Goal: Information Seeking & Learning: Check status

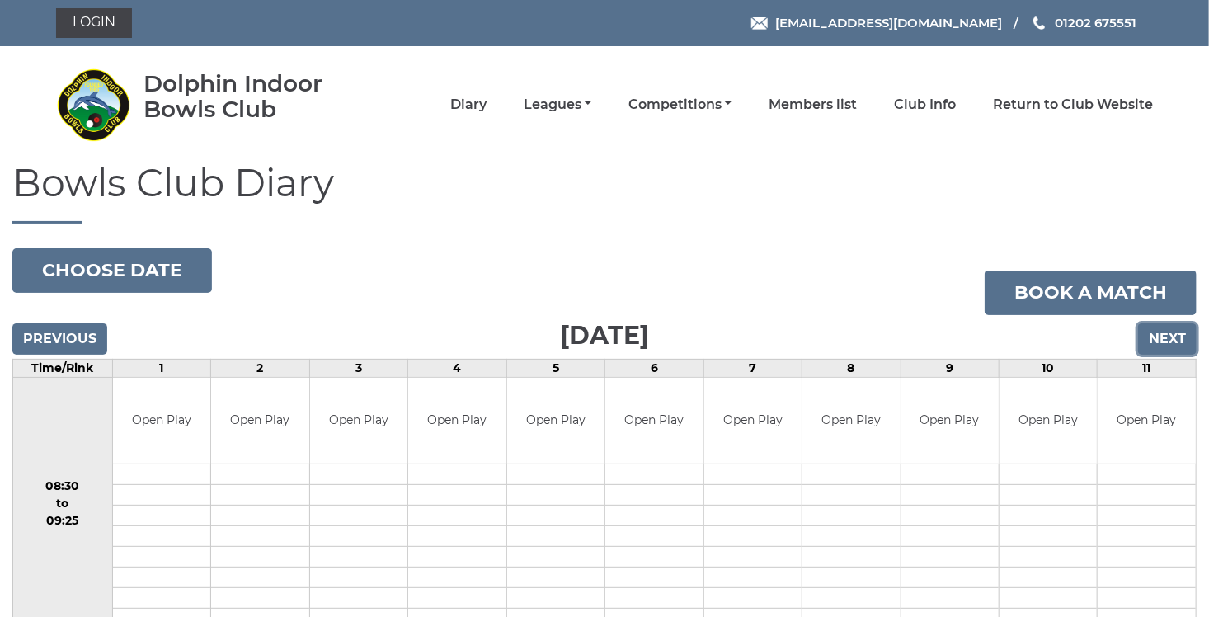
click at [1175, 343] on input "Next" at bounding box center [1167, 338] width 59 height 31
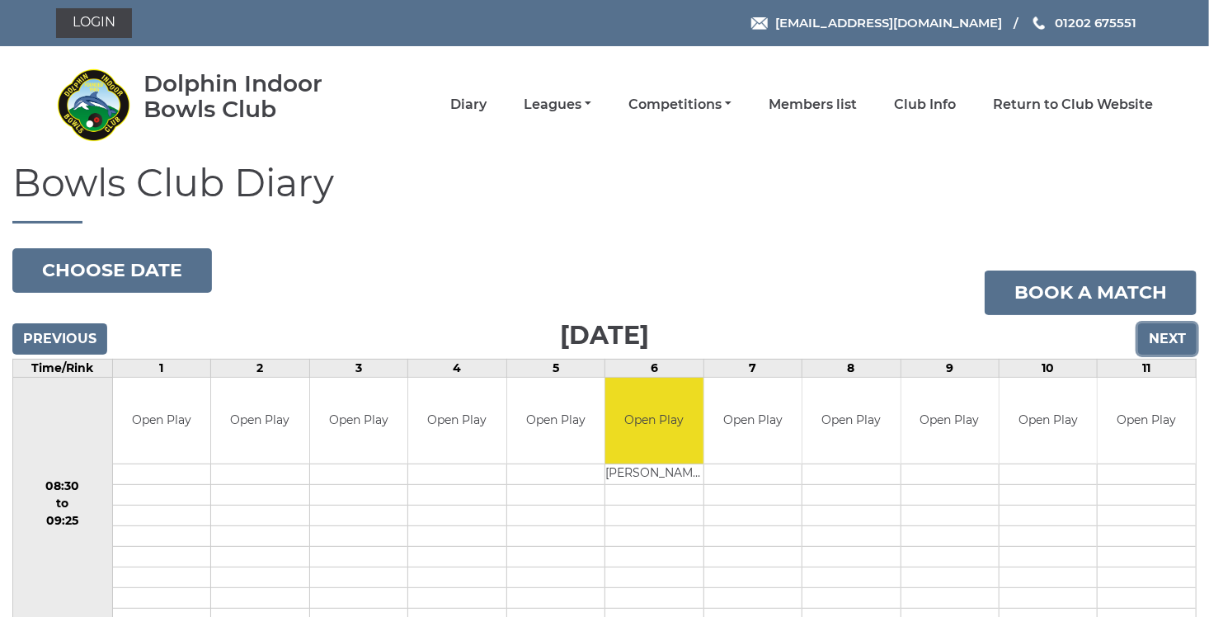
click at [1166, 338] on input "Next" at bounding box center [1167, 338] width 59 height 31
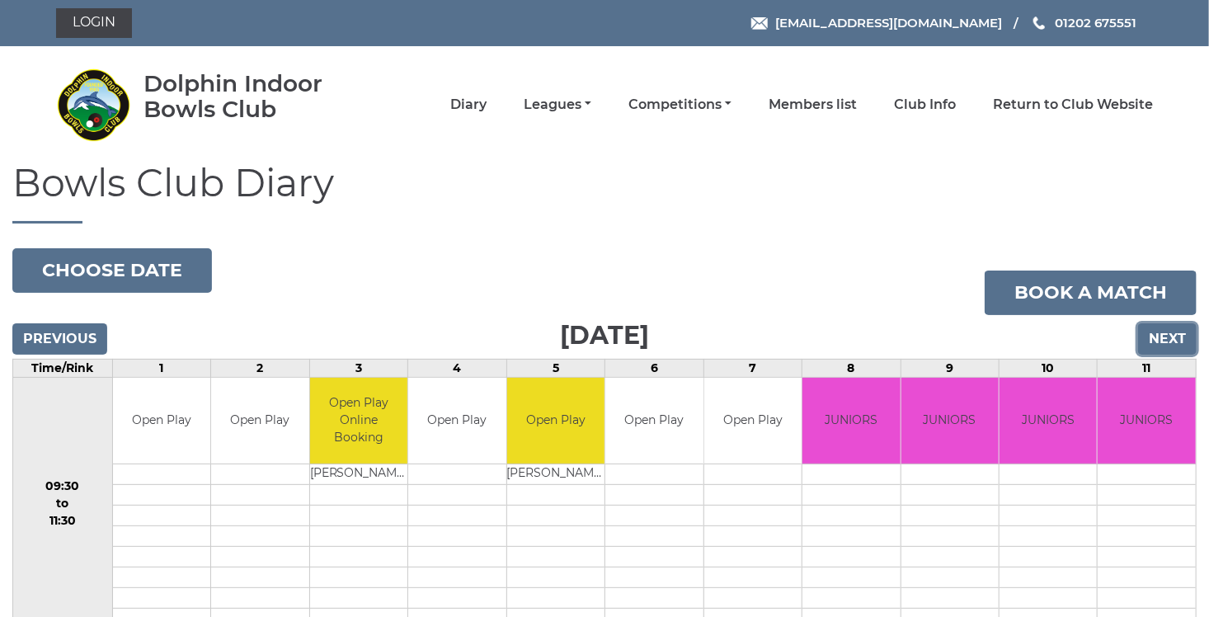
click at [1167, 336] on input "Next" at bounding box center [1167, 338] width 59 height 31
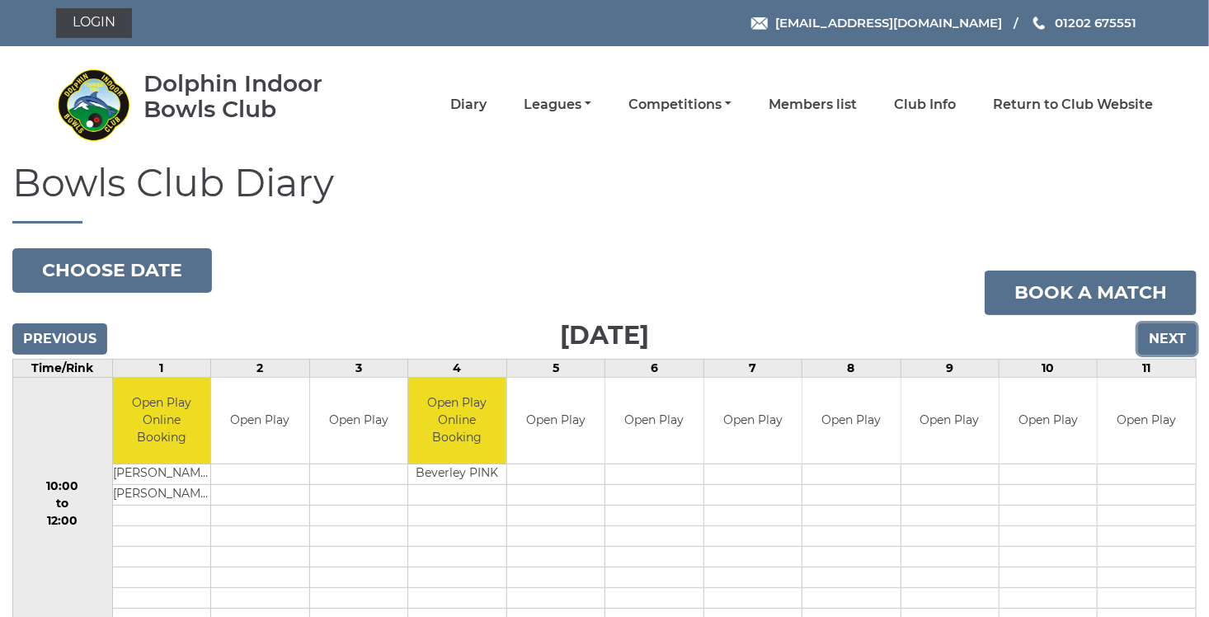
click at [1174, 345] on input "Next" at bounding box center [1167, 338] width 59 height 31
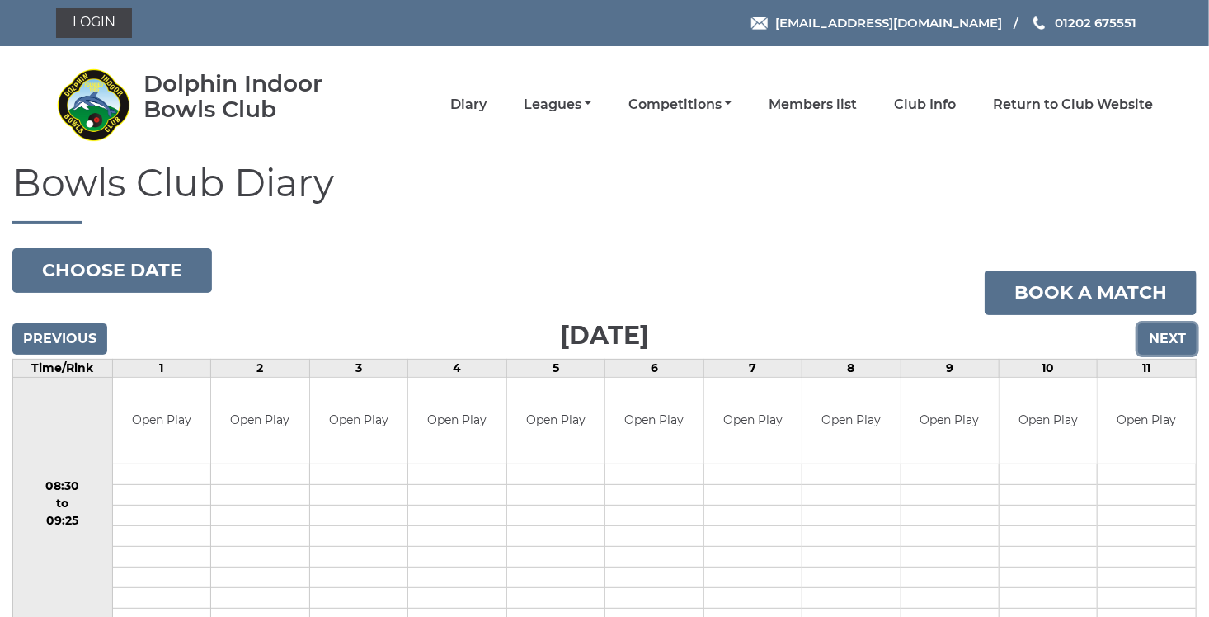
click at [1162, 345] on input "Next" at bounding box center [1167, 338] width 59 height 31
click at [1175, 346] on input "Next" at bounding box center [1167, 338] width 59 height 31
click at [1176, 333] on input "Next" at bounding box center [1167, 338] width 59 height 31
click at [1177, 345] on input "Next" at bounding box center [1167, 338] width 59 height 31
click at [1162, 334] on input "Next" at bounding box center [1167, 338] width 59 height 31
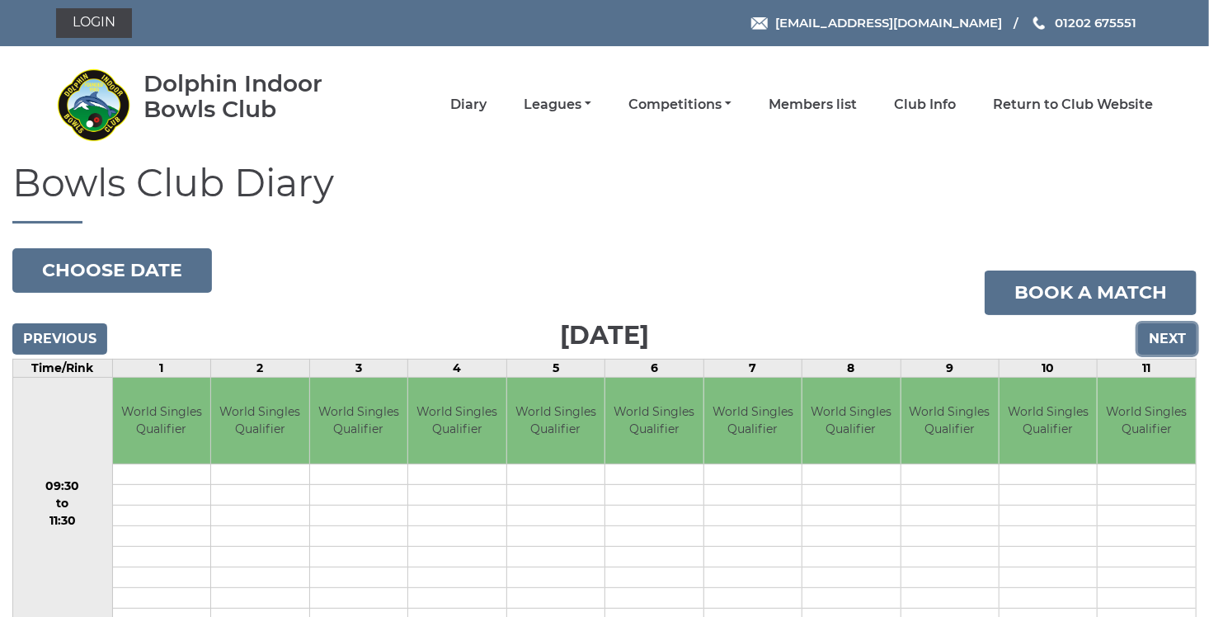
click at [1162, 330] on input "Next" at bounding box center [1167, 338] width 59 height 31
click at [585, 106] on link "Leagues" at bounding box center [558, 106] width 68 height 18
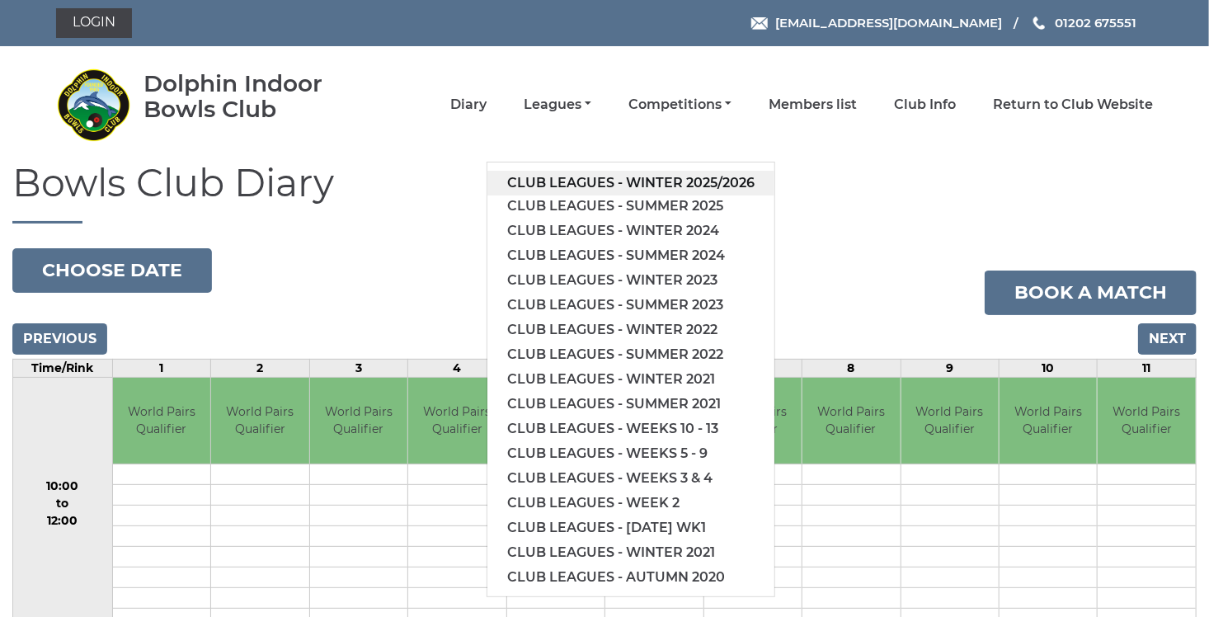
click at [590, 180] on link "Club leagues - Winter 2025/2026" at bounding box center [630, 183] width 287 height 25
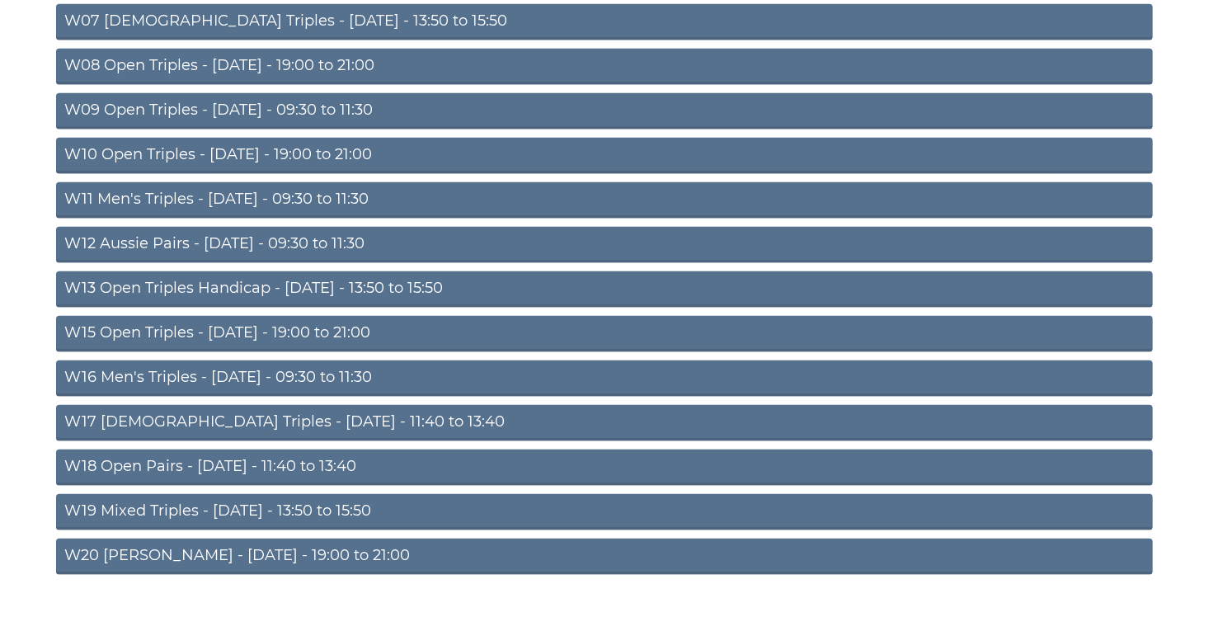
scroll to position [521, 0]
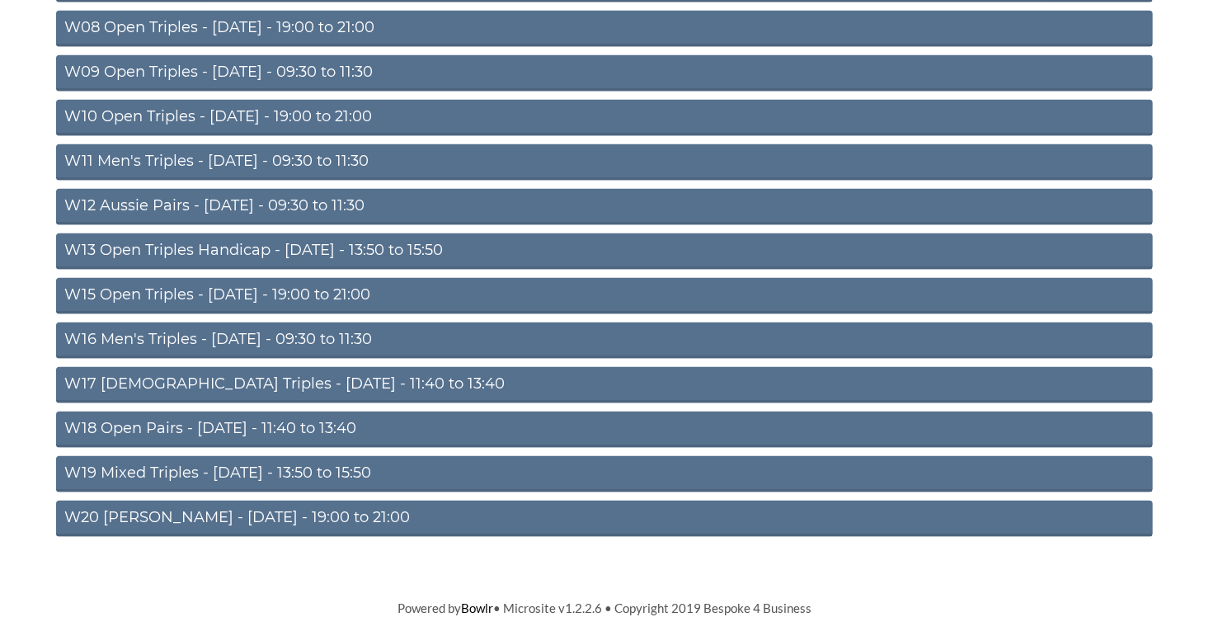
click at [261, 515] on link "W20 Aussie Pairs - Friday - 19:00 to 21:00" at bounding box center [604, 518] width 1097 height 36
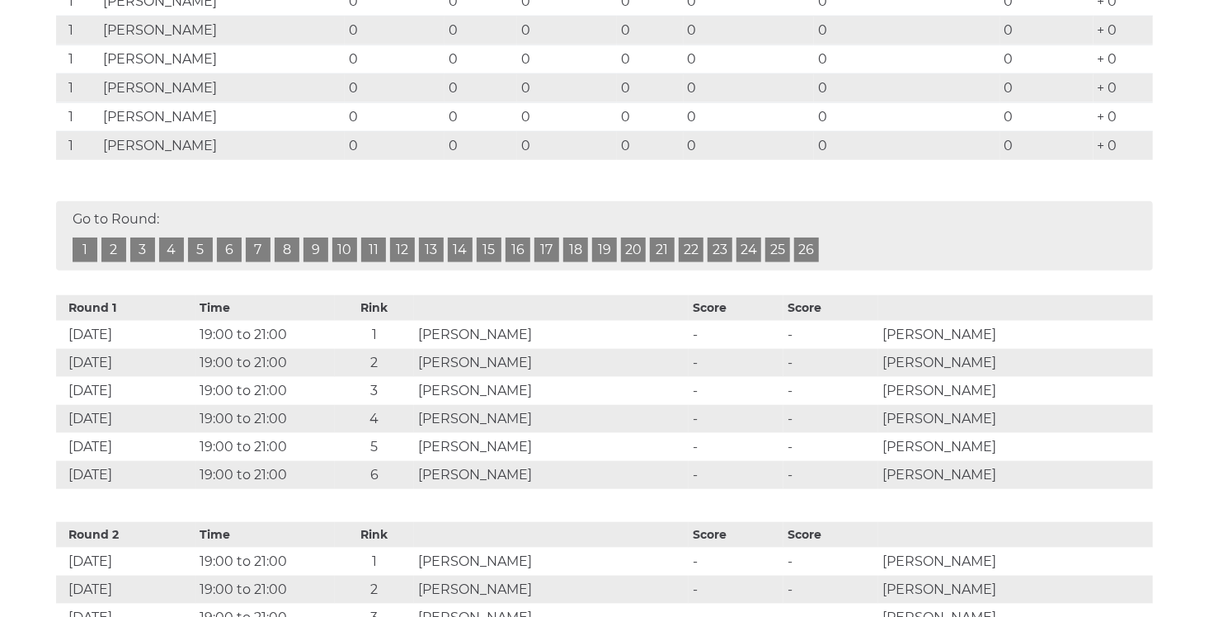
scroll to position [31, 0]
